Goal: Task Accomplishment & Management: Complete application form

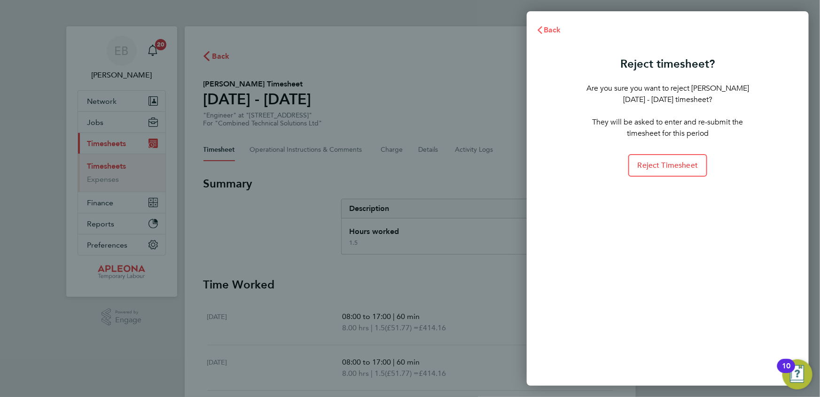
click at [546, 30] on span "Back" at bounding box center [552, 29] width 17 height 9
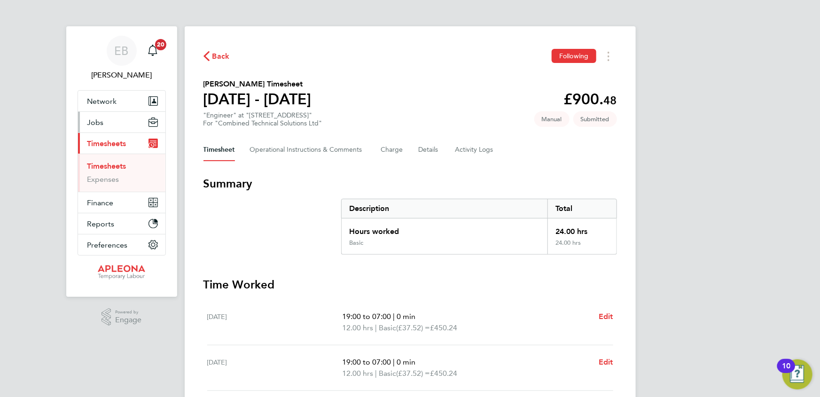
click at [103, 122] on button "Jobs" at bounding box center [121, 122] width 87 height 21
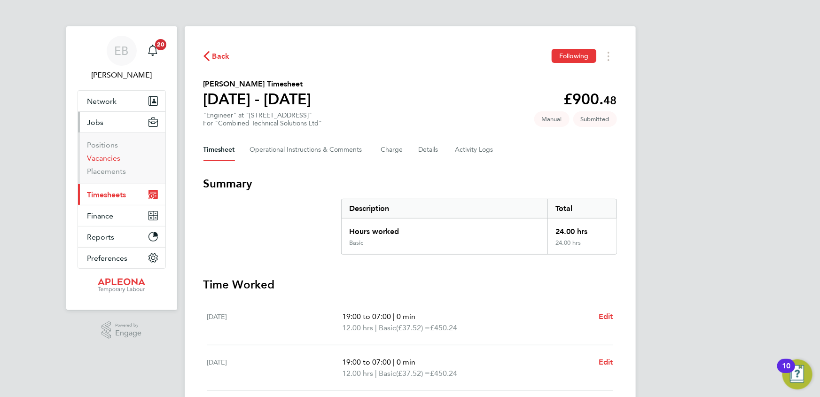
click at [100, 159] on link "Vacancies" at bounding box center [103, 158] width 33 height 9
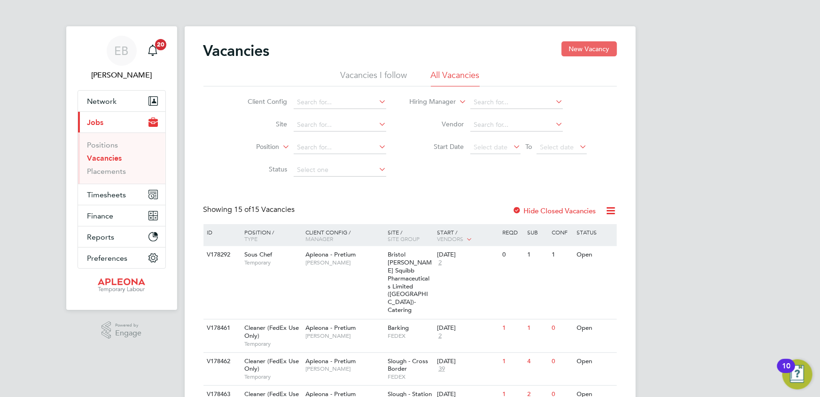
click at [597, 43] on button "New Vacancy" at bounding box center [589, 48] width 55 height 15
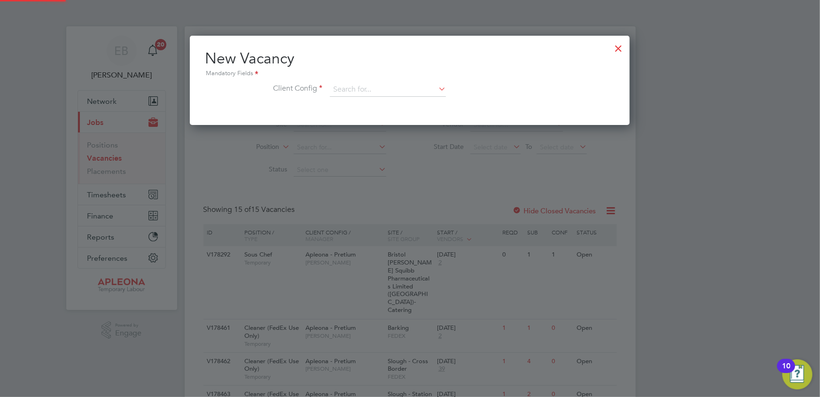
scroll to position [89, 440]
click at [356, 87] on input at bounding box center [388, 90] width 116 height 14
type input "280 bish"
click at [619, 47] on div at bounding box center [619, 46] width 17 height 17
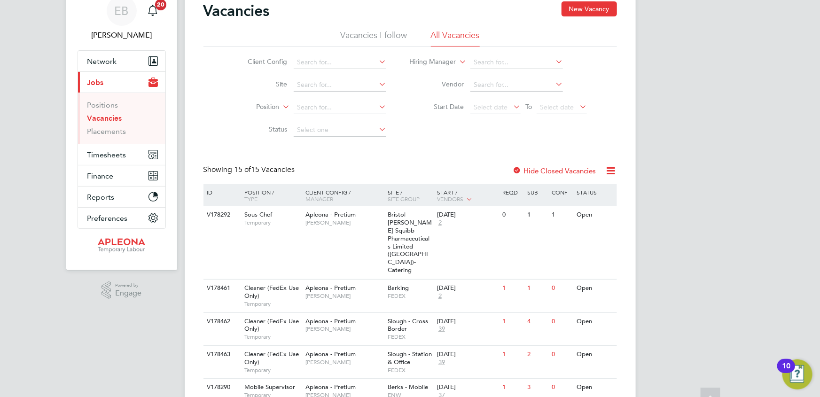
scroll to position [0, 0]
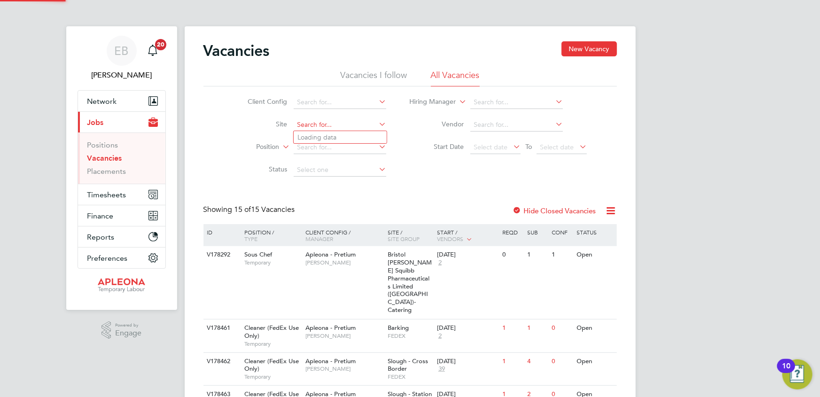
click at [310, 123] on input at bounding box center [340, 124] width 93 height 13
click at [316, 132] on li "70 St Mary's Axe" at bounding box center [341, 137] width 95 height 13
type input "70 St Mary's Axe"
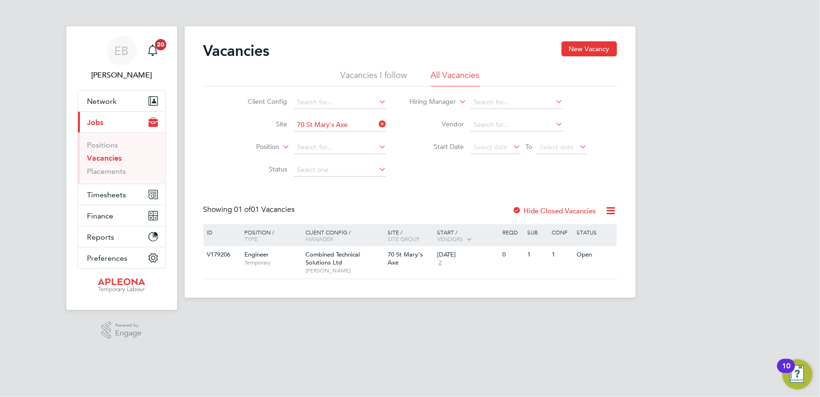
click at [377, 124] on icon at bounding box center [377, 124] width 0 height 13
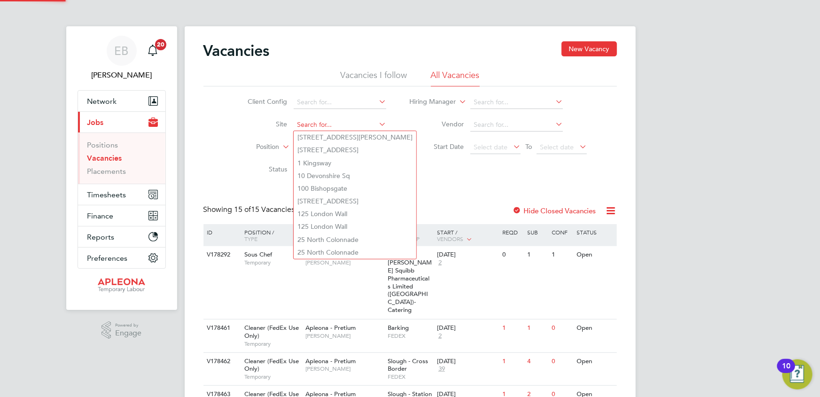
click at [333, 123] on input at bounding box center [340, 124] width 93 height 13
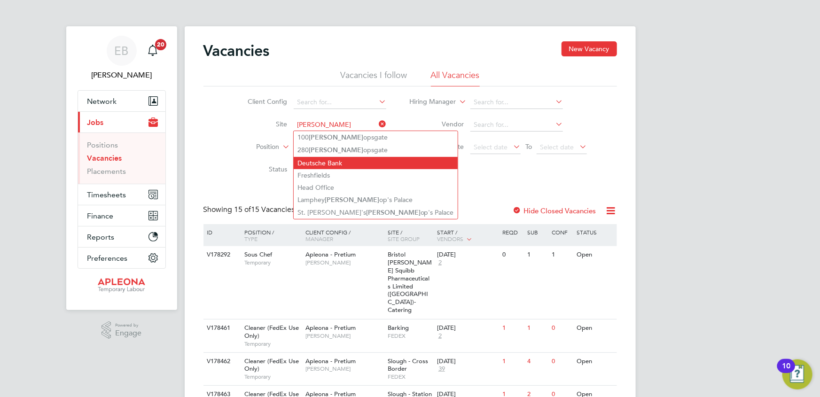
drag, startPoint x: 328, startPoint y: 149, endPoint x: 366, endPoint y: 162, distance: 40.0
click at [329, 148] on li "280 Bish opsgate" at bounding box center [376, 150] width 164 height 13
type input "280 [GEOGRAPHIC_DATA]"
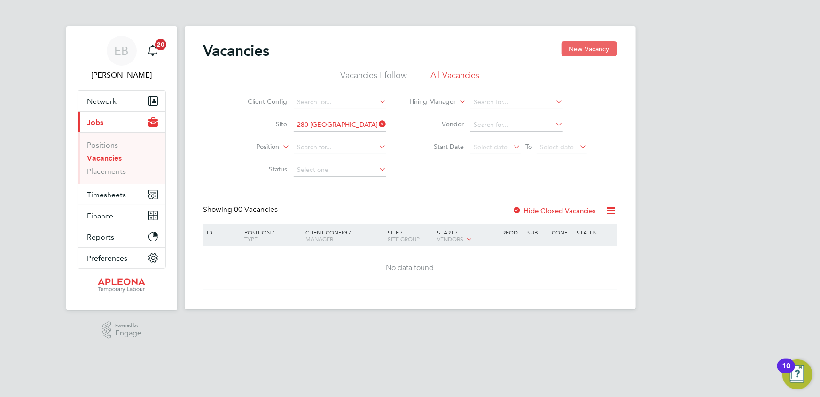
click at [582, 44] on button "New Vacancy" at bounding box center [589, 48] width 55 height 15
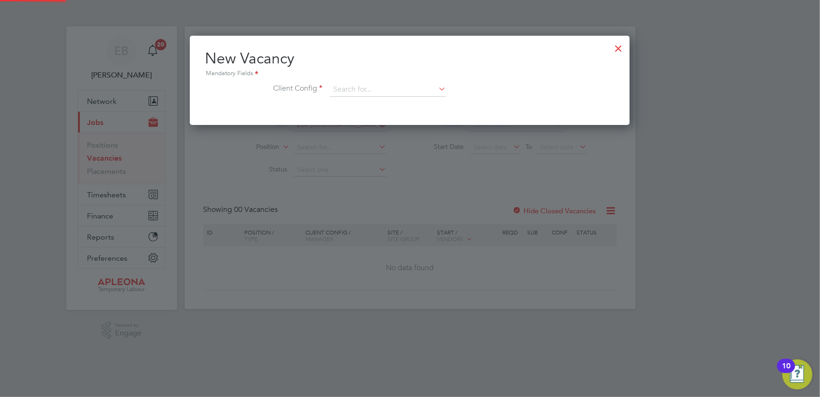
scroll to position [89, 440]
click at [346, 86] on input at bounding box center [388, 90] width 116 height 14
click at [369, 112] on li "Combined Technical Solutions Ltd" at bounding box center [388, 115] width 117 height 13
type input "Combined Technical Solutions Ltd"
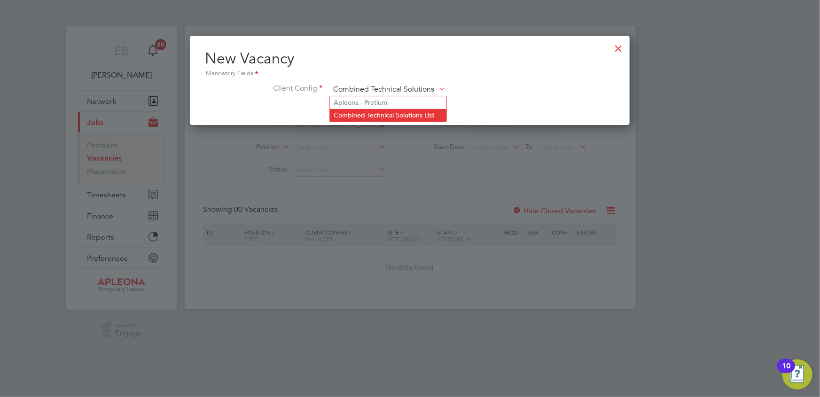
scroll to position [157, 440]
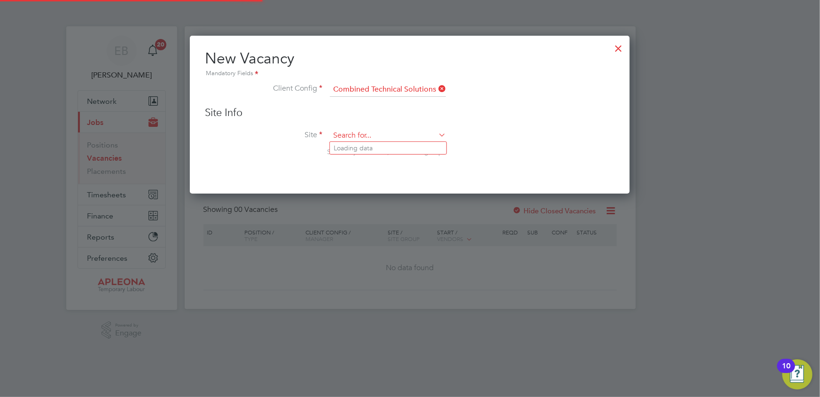
click at [371, 138] on input at bounding box center [388, 136] width 116 height 14
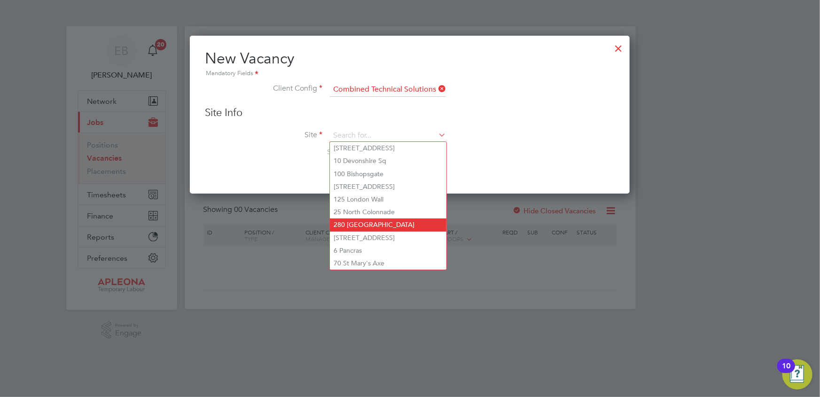
click at [376, 220] on li "280 [GEOGRAPHIC_DATA]" at bounding box center [388, 225] width 117 height 13
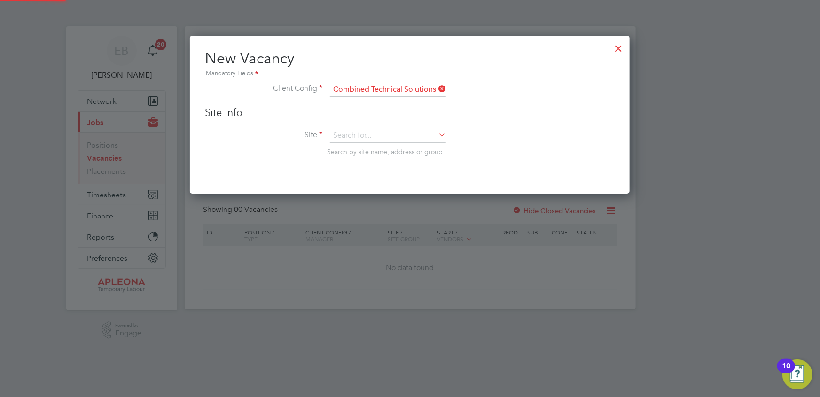
type input "280 [GEOGRAPHIC_DATA]"
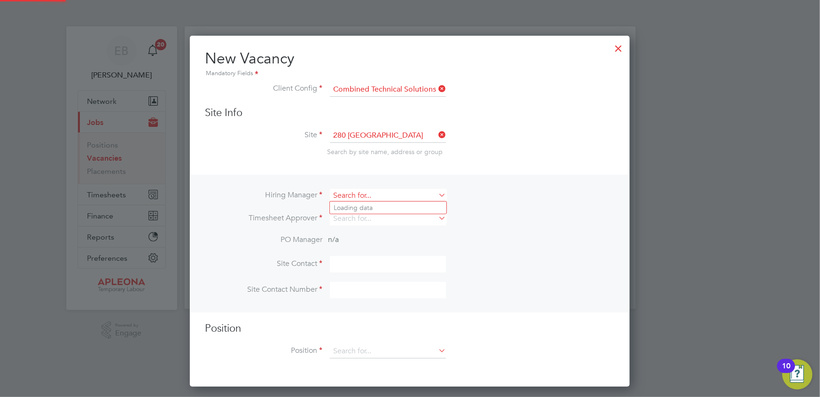
click at [342, 194] on input at bounding box center [388, 196] width 116 height 14
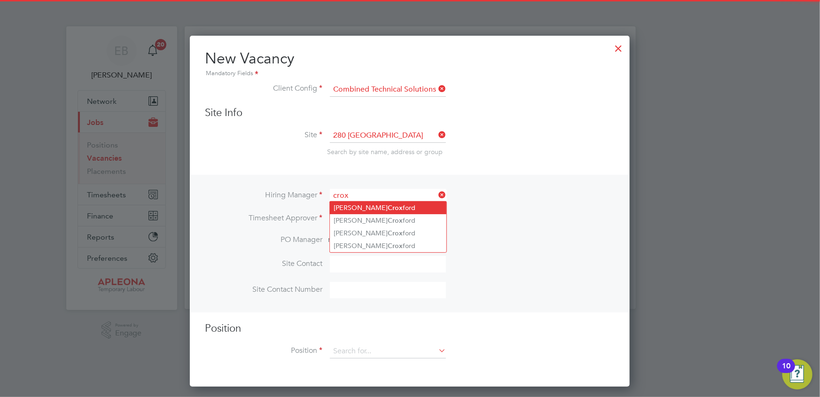
click at [353, 208] on li "Nicholas Crox ford" at bounding box center [388, 208] width 117 height 13
type input "[PERSON_NAME]"
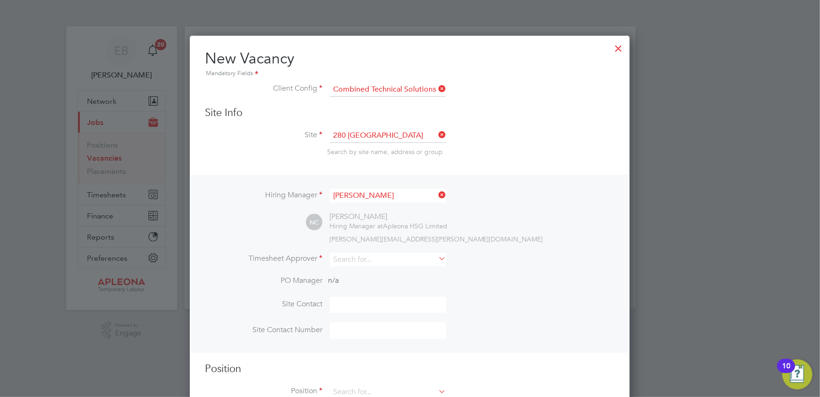
scroll to position [390, 440]
click at [351, 256] on input at bounding box center [388, 260] width 116 height 14
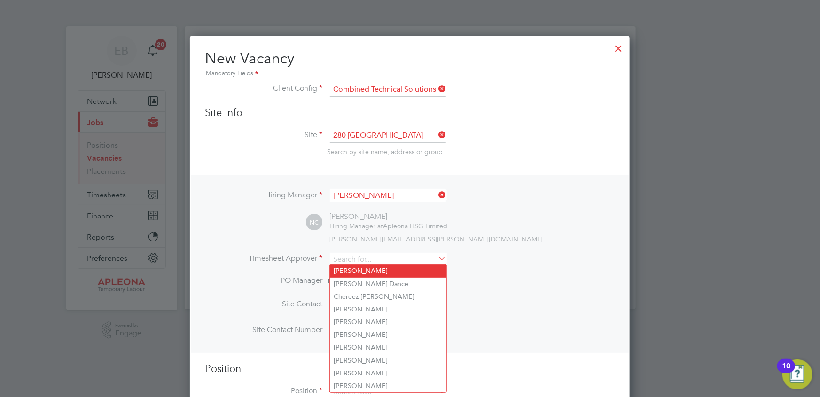
type input "[PERSON_NAME]"
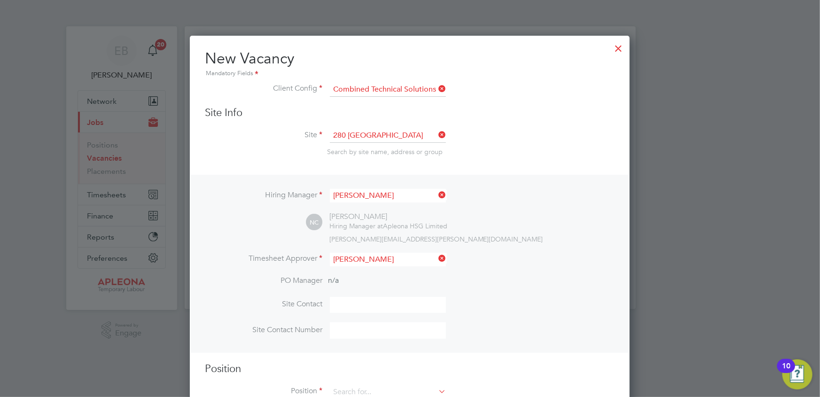
click at [348, 274] on b "Elaine" at bounding box center [361, 271] width 55 height 8
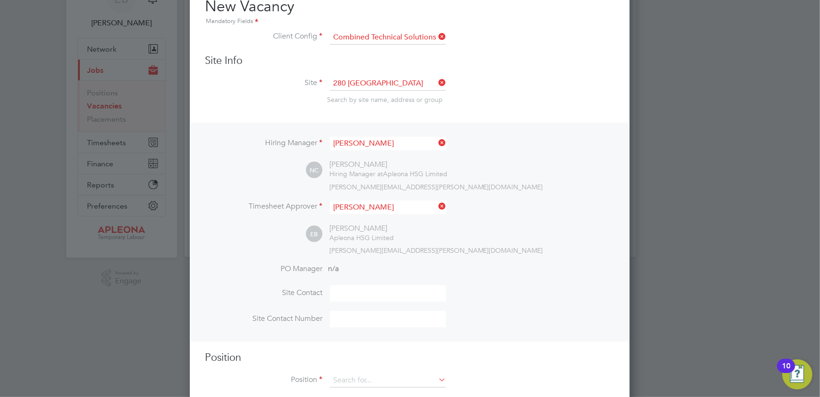
scroll to position [69, 0]
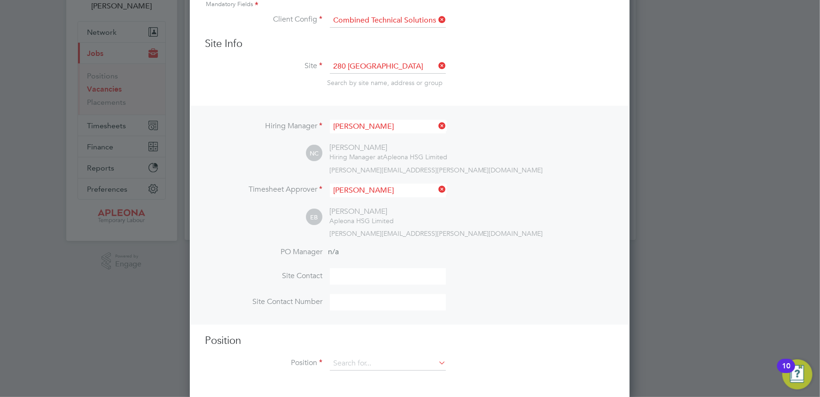
click at [351, 276] on input at bounding box center [388, 276] width 116 height 16
type input "Nick Croxford"
click at [344, 297] on input at bounding box center [388, 302] width 116 height 16
type input "07842 425272"
click at [364, 363] on input at bounding box center [388, 364] width 116 height 14
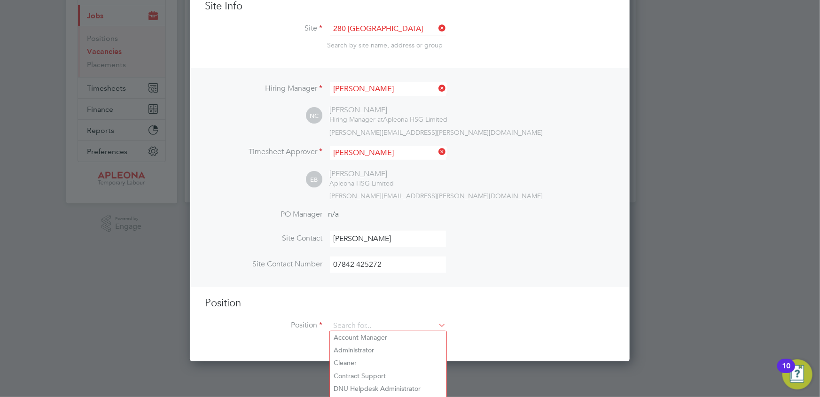
scroll to position [165, 0]
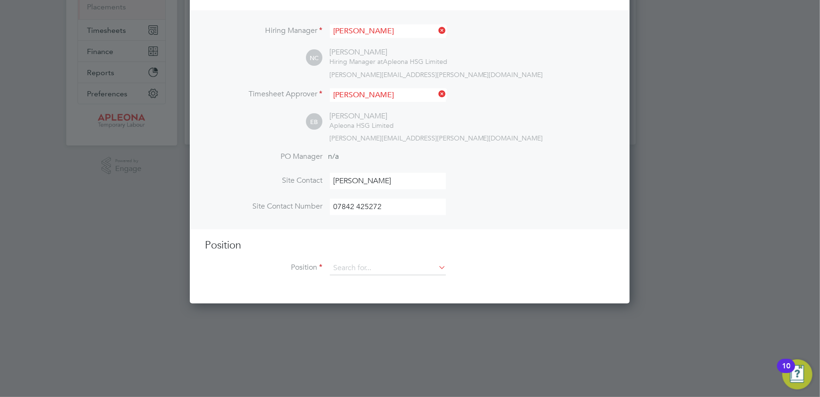
click at [355, 367] on li "Engineer" at bounding box center [388, 369] width 117 height 13
type input "Engineer"
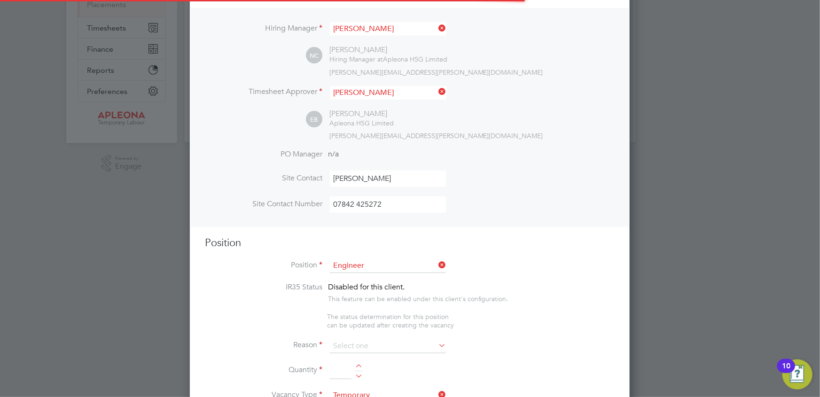
scroll to position [0, 0]
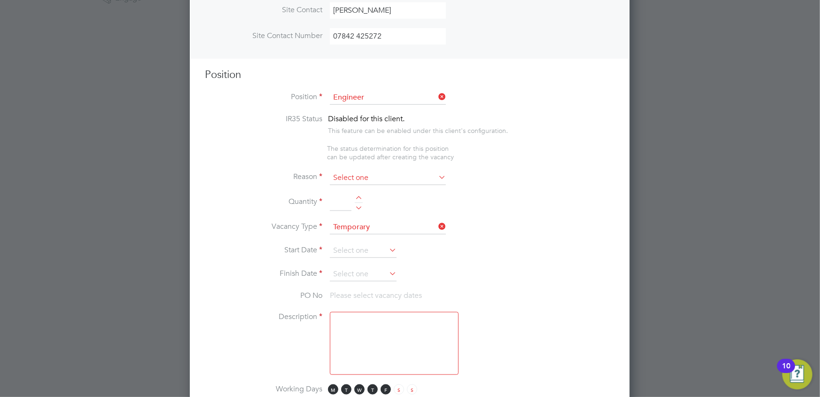
click at [372, 172] on input at bounding box center [388, 178] width 116 height 14
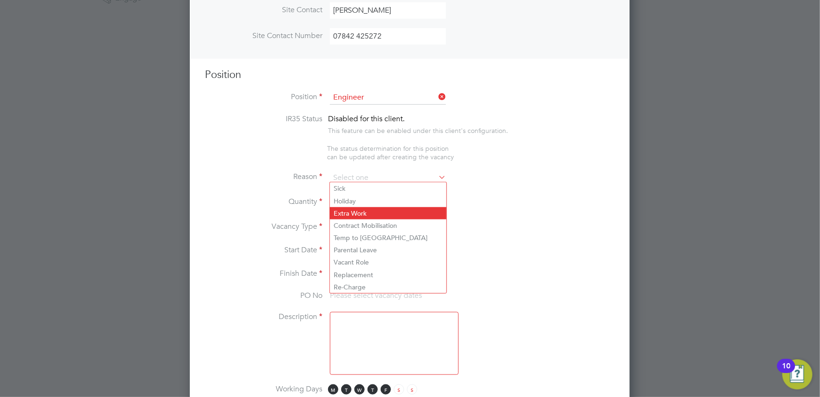
click at [353, 213] on li "Extra Work" at bounding box center [388, 213] width 117 height 12
type input "Extra Work"
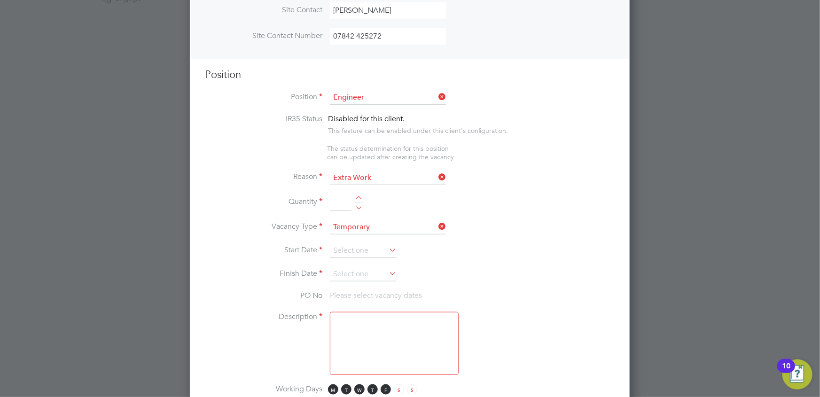
click at [340, 198] on input at bounding box center [341, 203] width 22 height 17
type input "1"
click at [347, 248] on input at bounding box center [363, 251] width 67 height 14
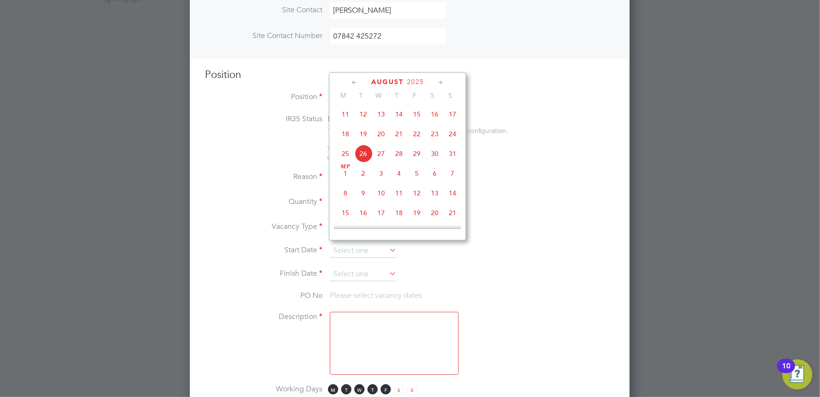
click at [415, 134] on span "22" at bounding box center [417, 134] width 18 height 18
click at [347, 246] on input "22 Aug 2025" at bounding box center [363, 251] width 67 height 14
click at [435, 158] on span "23" at bounding box center [435, 154] width 18 height 18
type input "23 Aug 2025"
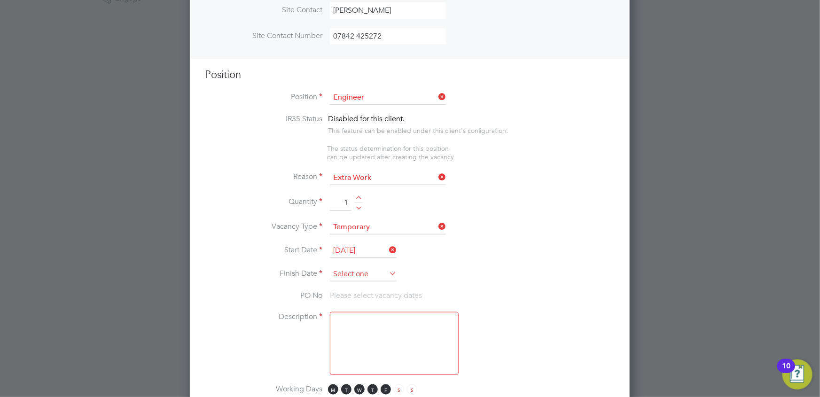
click at [348, 268] on input at bounding box center [363, 274] width 67 height 14
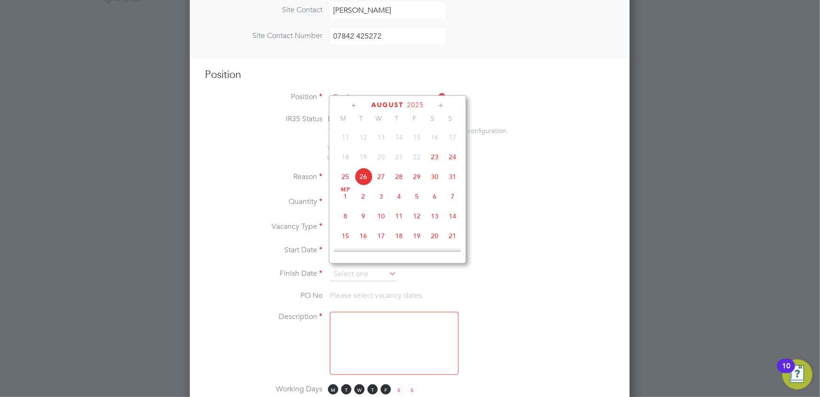
click at [453, 159] on span "24" at bounding box center [453, 157] width 18 height 18
type input "24 Aug 2025"
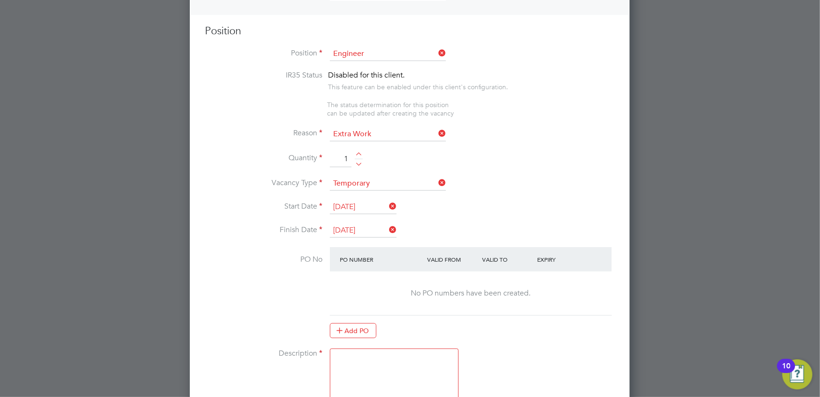
scroll to position [463, 0]
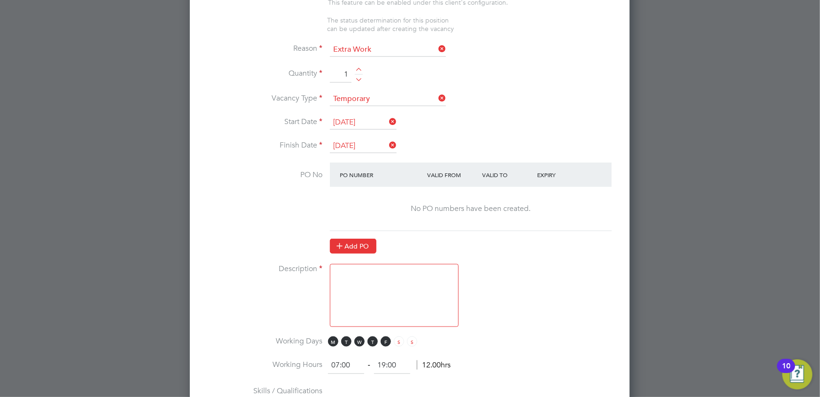
click at [343, 242] on icon at bounding box center [339, 245] width 7 height 7
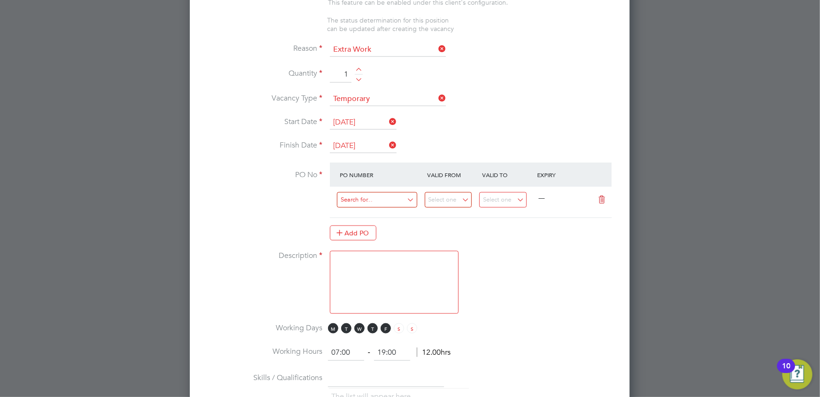
click at [357, 196] on input at bounding box center [377, 200] width 80 height 16
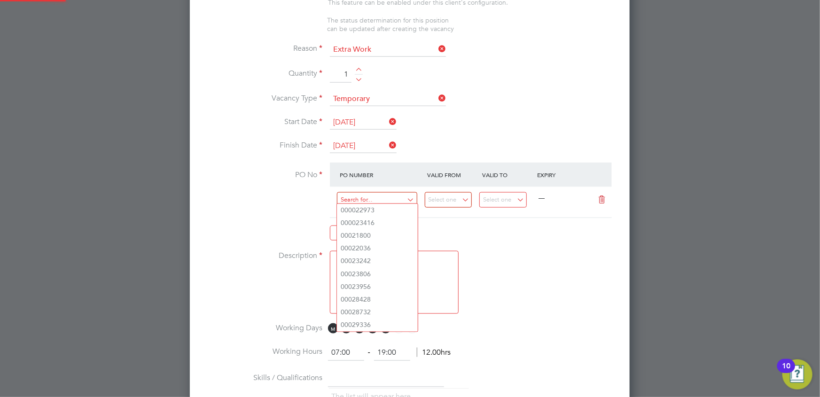
paste input "PO00051334"
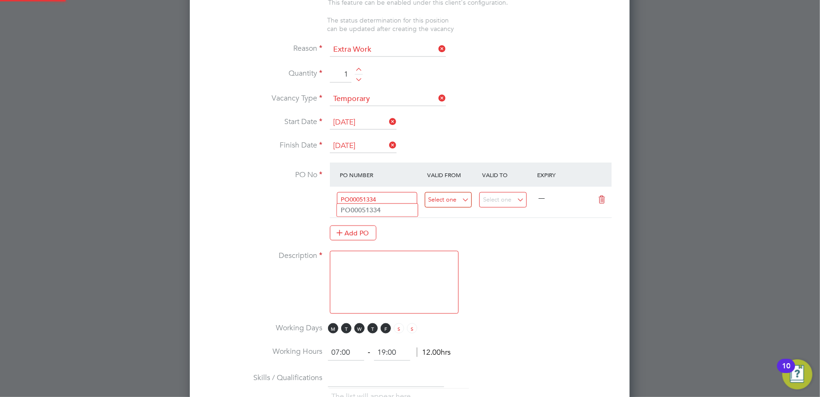
type input "PO00051334"
click at [432, 197] on input at bounding box center [448, 200] width 47 height 16
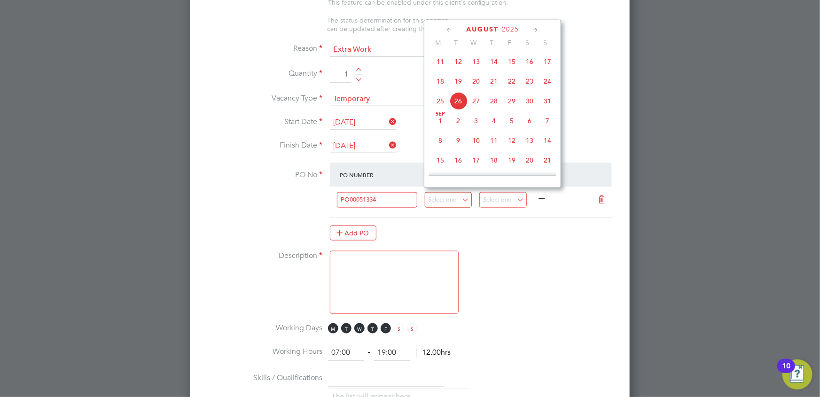
click at [494, 84] on span "21" at bounding box center [494, 81] width 18 height 18
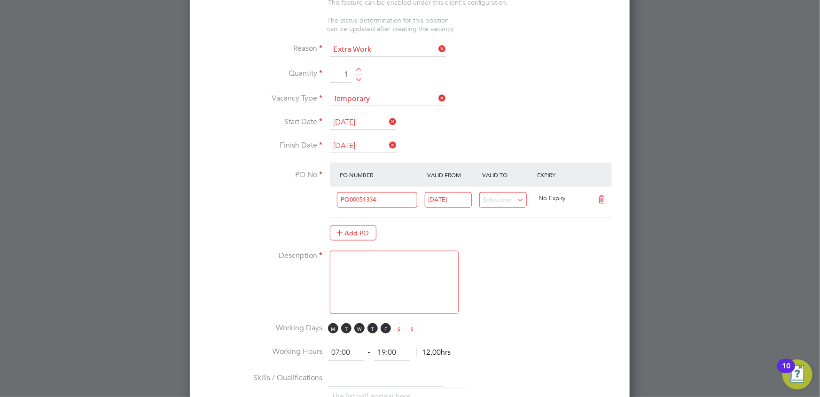
click at [450, 194] on input "21 Aug 2025" at bounding box center [448, 200] width 47 height 16
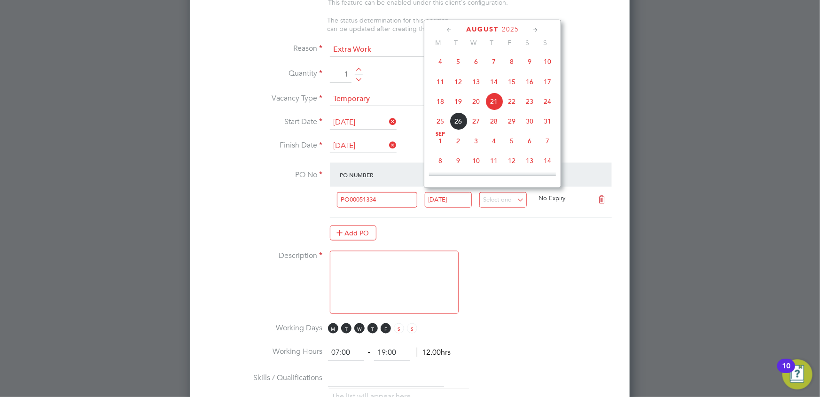
click at [512, 102] on span "22" at bounding box center [512, 102] width 18 height 18
type input "22 Aug 2025"
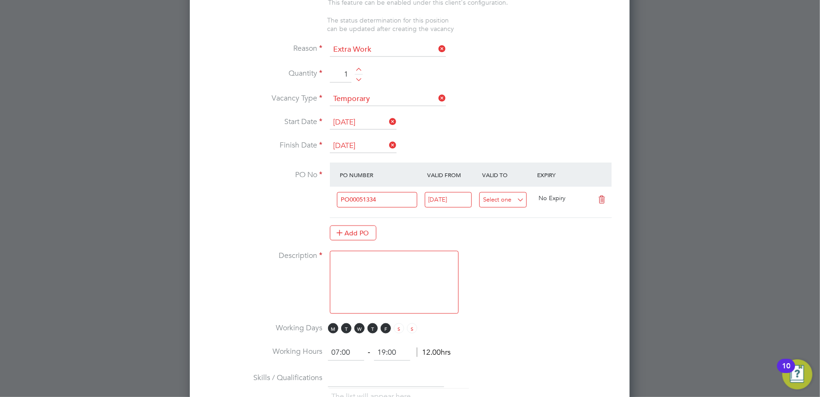
click at [494, 196] on input at bounding box center [502, 200] width 47 height 16
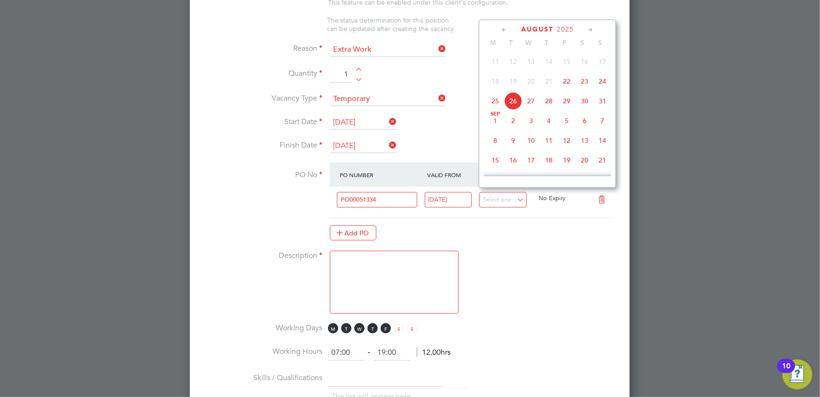
click at [587, 84] on span "23" at bounding box center [585, 81] width 18 height 18
type input "23 Aug 2025"
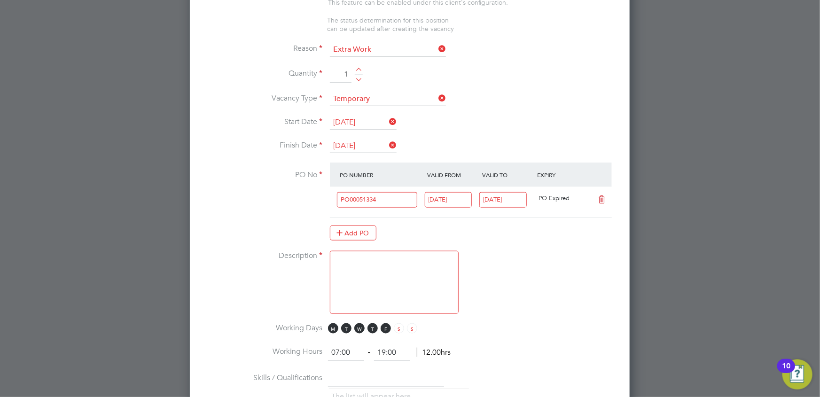
click at [369, 270] on textarea at bounding box center [394, 282] width 129 height 63
click at [338, 279] on textarea at bounding box center [394, 282] width 129 height 63
type textarea "Garry Henry 23 & 24 August"
click at [399, 323] on span "S" at bounding box center [399, 328] width 10 height 10
click at [413, 323] on span "S" at bounding box center [412, 328] width 10 height 10
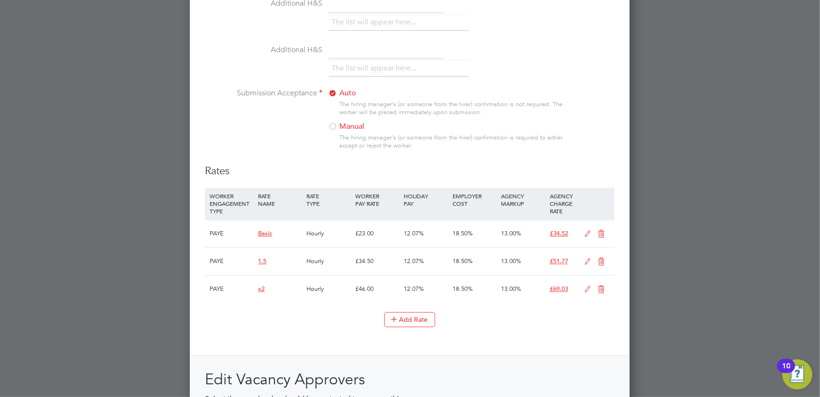
scroll to position [976, 0]
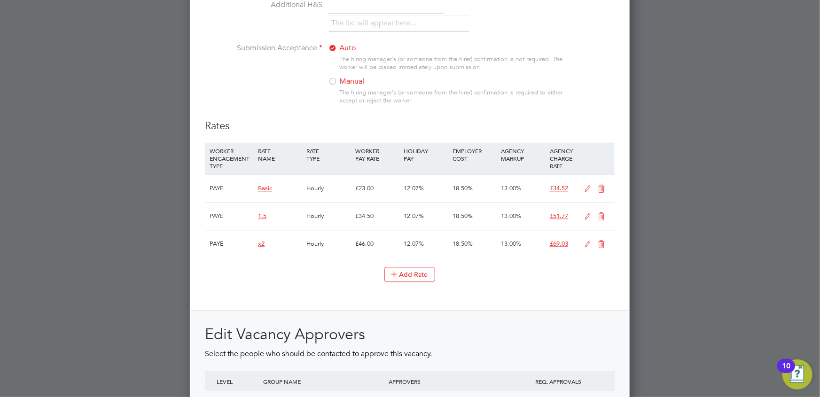
click at [588, 185] on icon at bounding box center [588, 189] width 12 height 8
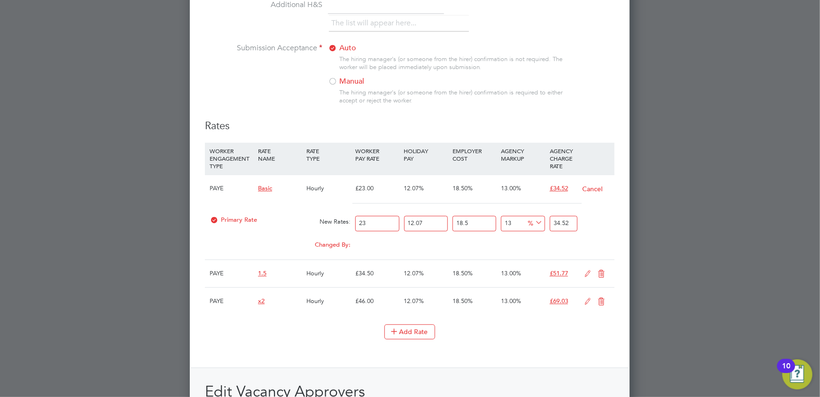
scroll to position [1512, 440]
click at [381, 220] on input "23" at bounding box center [377, 224] width 44 height 16
type input "2"
type input "3.00134667"
type input "25"
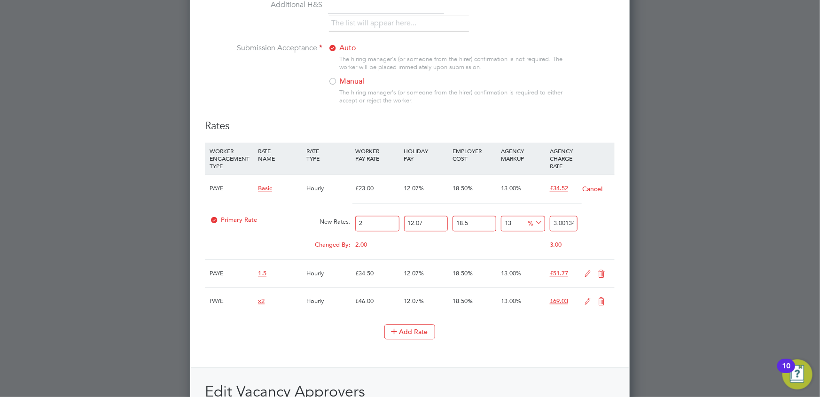
type input "37.516833375"
type input "25"
click at [533, 329] on div "Add Rate" at bounding box center [410, 331] width 410 height 15
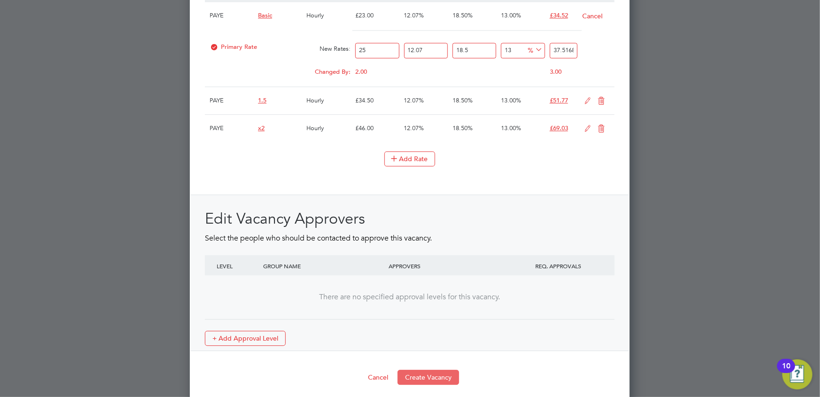
scroll to position [1150, 0]
drag, startPoint x: 441, startPoint y: 369, endPoint x: 474, endPoint y: 306, distance: 71.5
click at [441, 369] on button "Create Vacancy" at bounding box center [429, 376] width 62 height 15
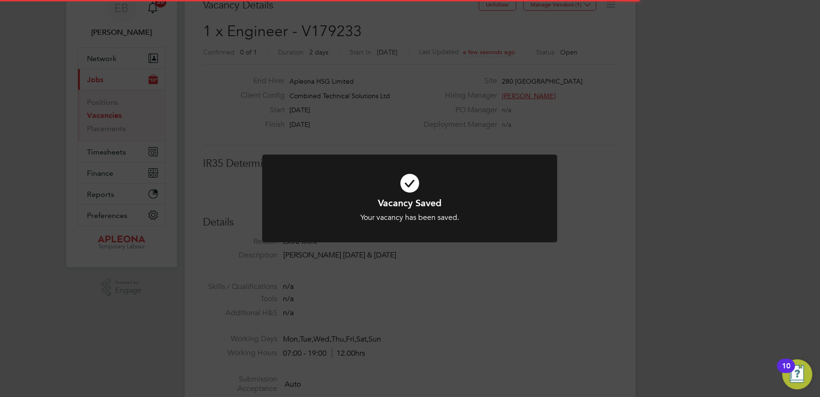
scroll to position [28, 66]
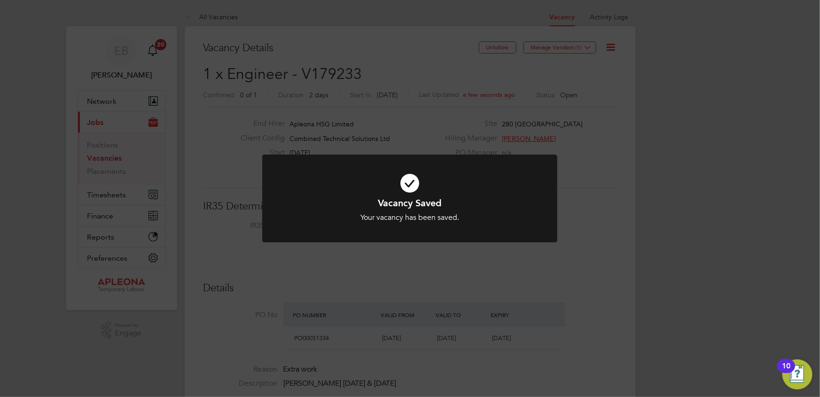
click at [342, 76] on div "Vacancy Saved Your vacancy has been saved. Cancel Okay" at bounding box center [410, 198] width 820 height 397
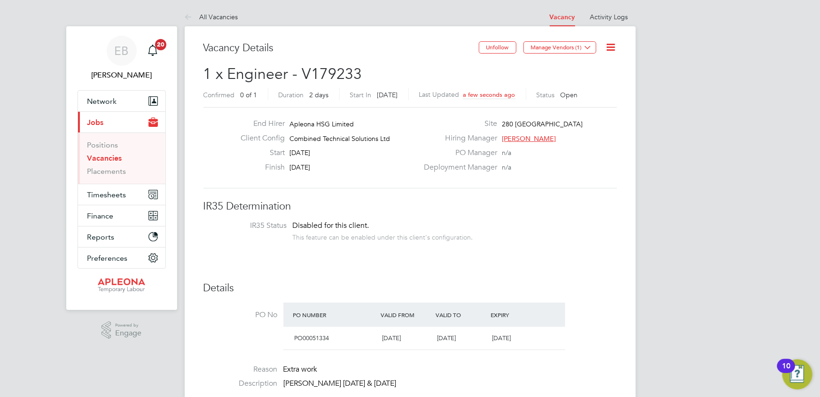
click at [337, 73] on span "1 x Engineer - V179233" at bounding box center [283, 74] width 159 height 18
click at [336, 72] on span "1 x Engineer - V179233" at bounding box center [283, 74] width 159 height 18
copy span "V179233"
click at [580, 46] on button "Manage Vendors (1)" at bounding box center [560, 47] width 73 height 12
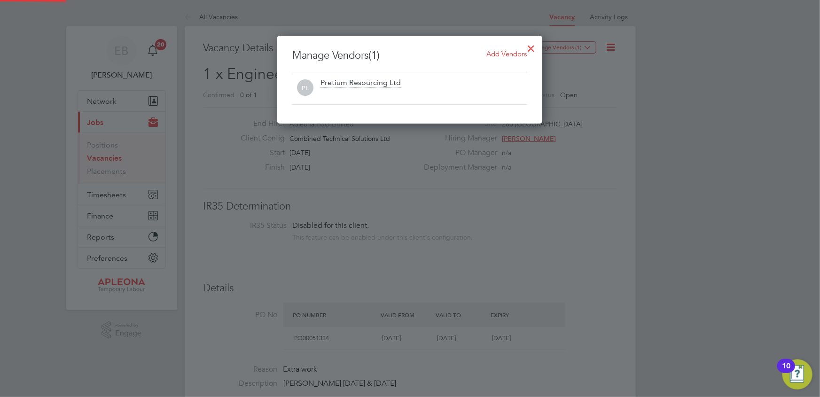
scroll to position [88, 266]
click at [500, 55] on span "Add Vendors" at bounding box center [507, 53] width 40 height 9
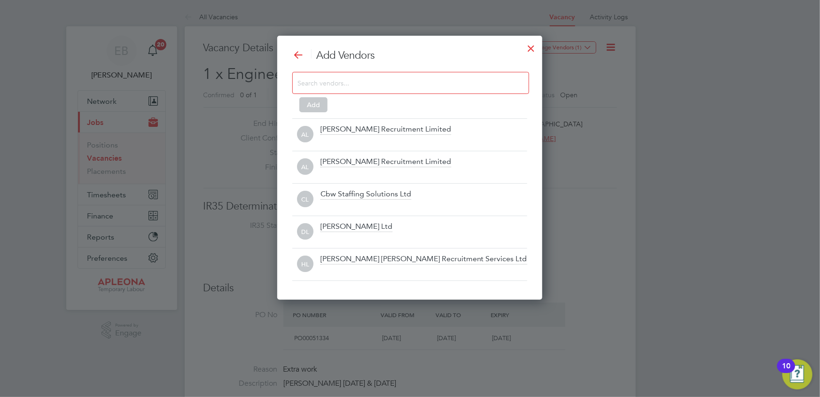
scroll to position [264, 266]
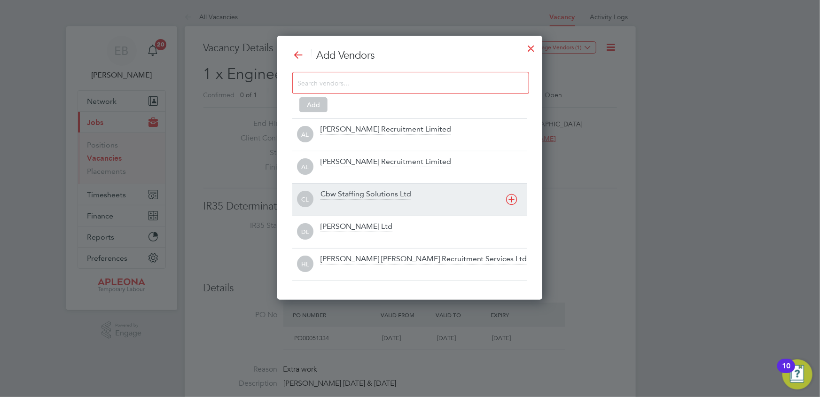
click at [387, 195] on div "Cbw Staffing Solutions Ltd" at bounding box center [366, 194] width 91 height 10
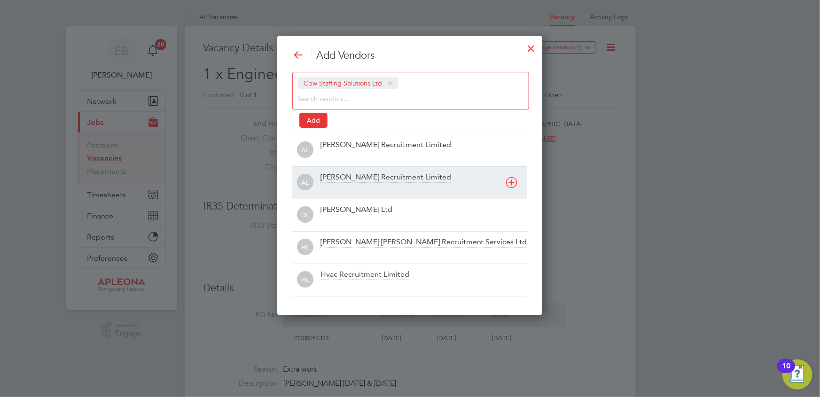
scroll to position [279, 266]
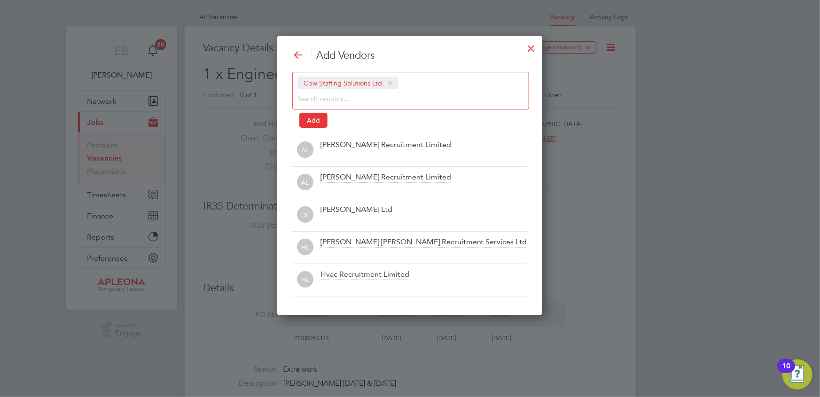
drag, startPoint x: 314, startPoint y: 119, endPoint x: 333, endPoint y: 116, distance: 18.6
click at [314, 119] on button "Add" at bounding box center [313, 120] width 28 height 15
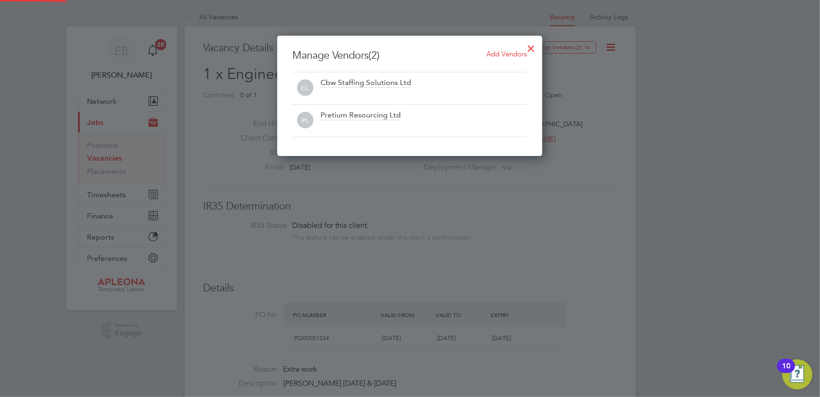
scroll to position [120, 266]
click at [592, 139] on div at bounding box center [410, 198] width 820 height 397
click at [533, 47] on div at bounding box center [531, 46] width 17 height 17
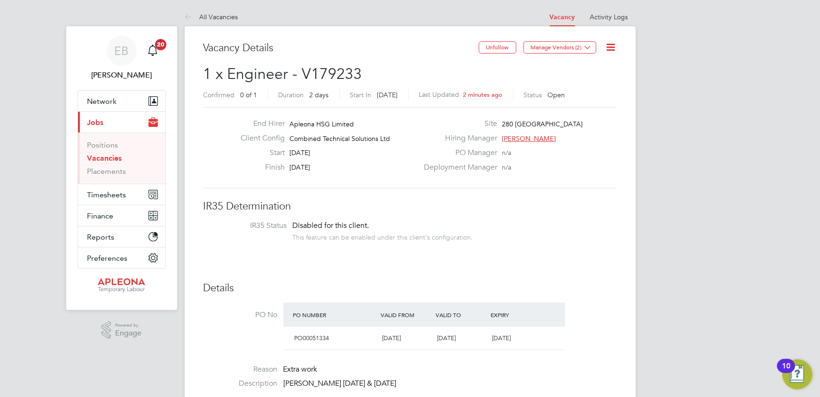
click at [336, 72] on span "1 x Engineer - V179233" at bounding box center [283, 74] width 159 height 18
copy span "V179233"
